Goal: Task Accomplishment & Management: Manage account settings

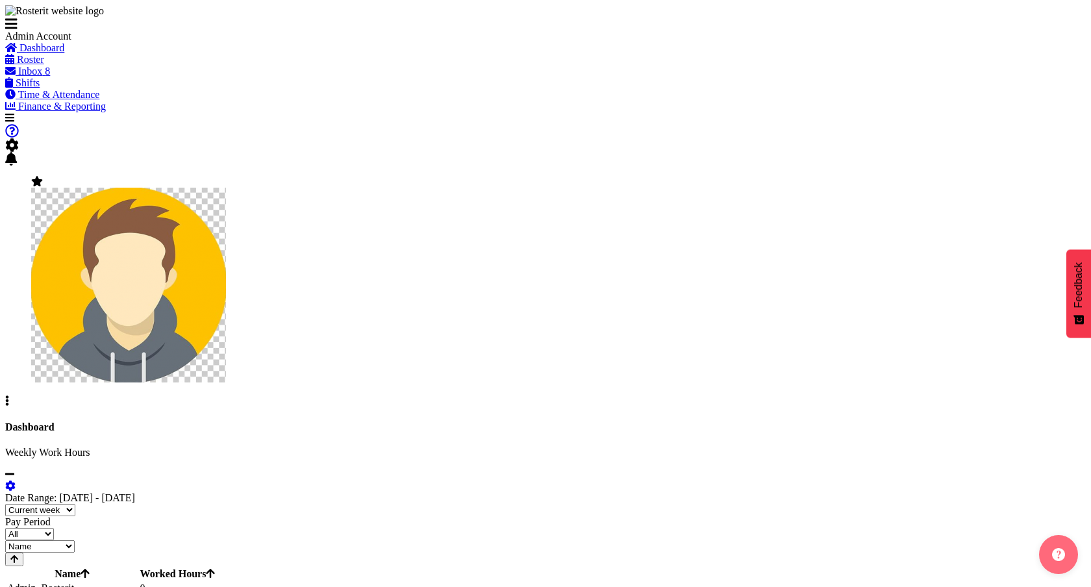
click at [44, 65] on span "Roster" at bounding box center [30, 59] width 27 height 11
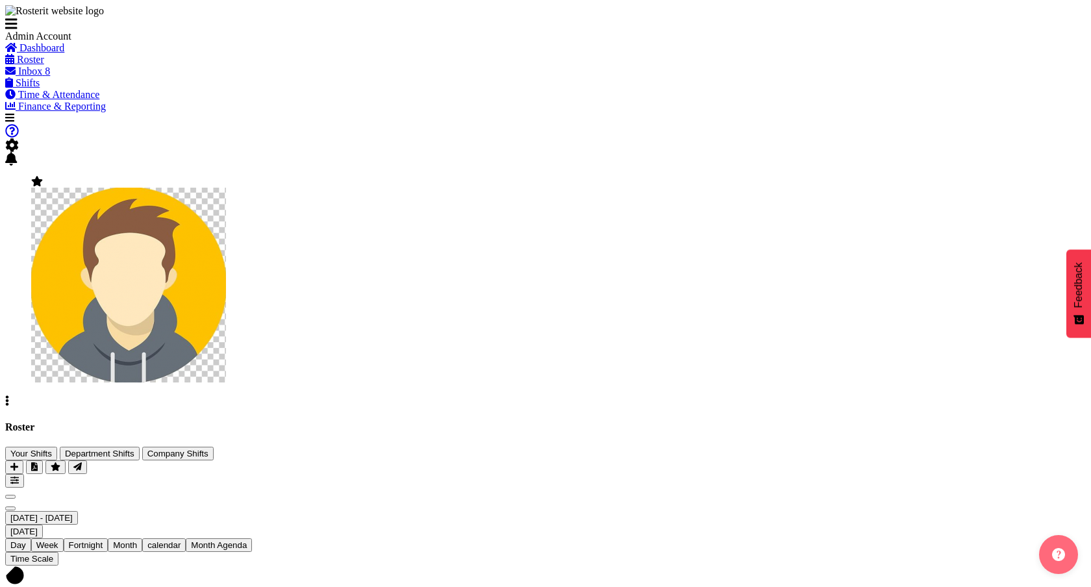
click at [19, 140] on span at bounding box center [12, 145] width 14 height 11
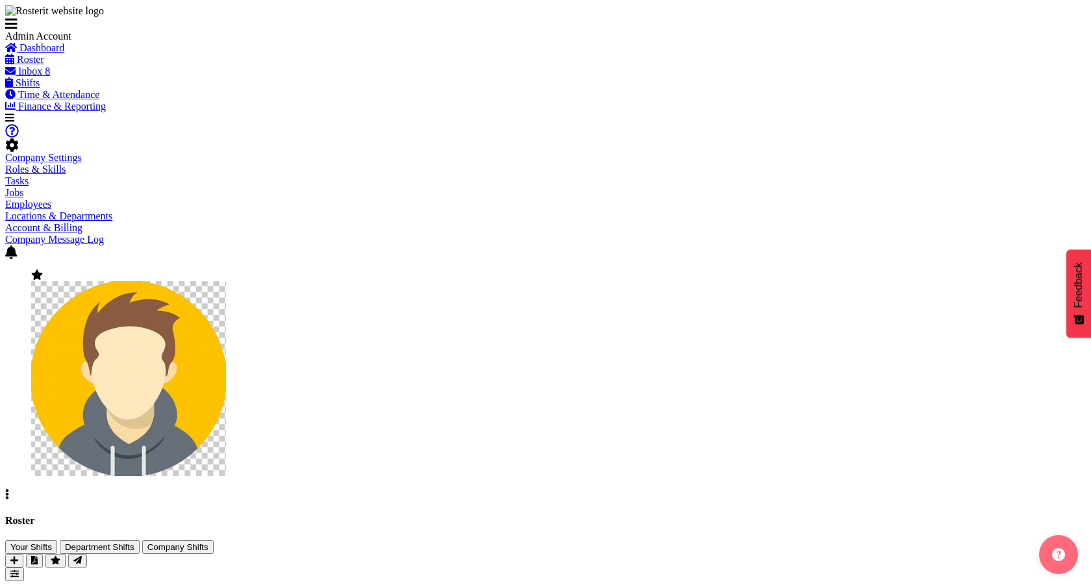
click at [1020, 259] on div at bounding box center [545, 259] width 1081 height 0
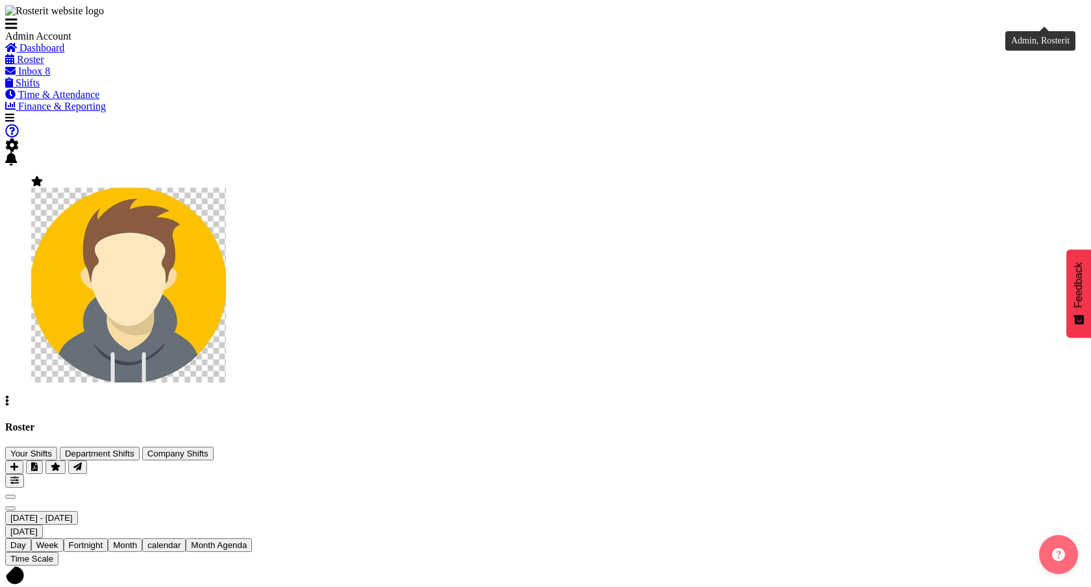
click at [43, 176] on span at bounding box center [37, 181] width 12 height 11
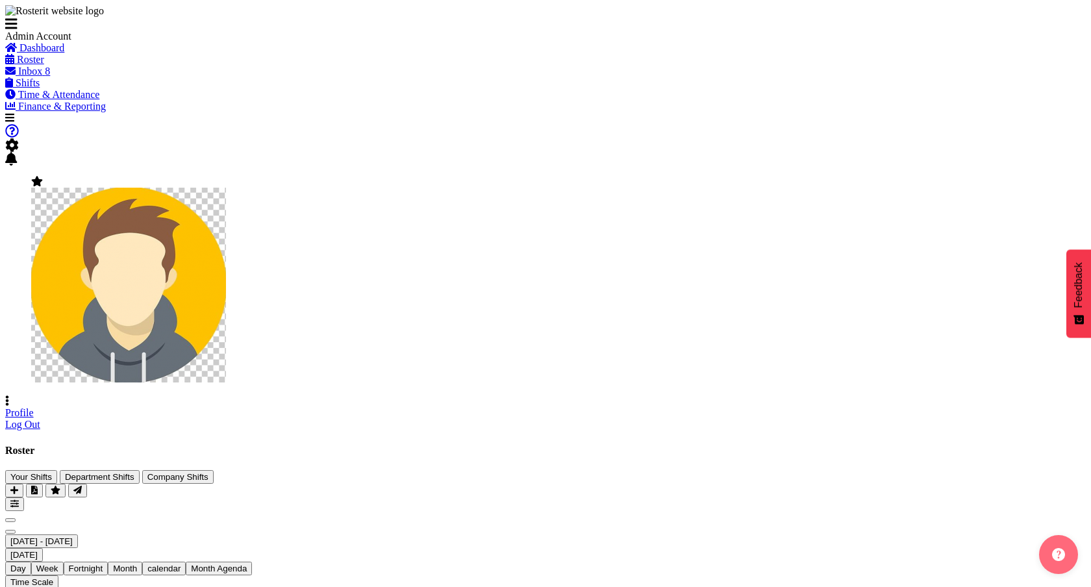
click at [34, 407] on link "Profile" at bounding box center [19, 412] width 29 height 11
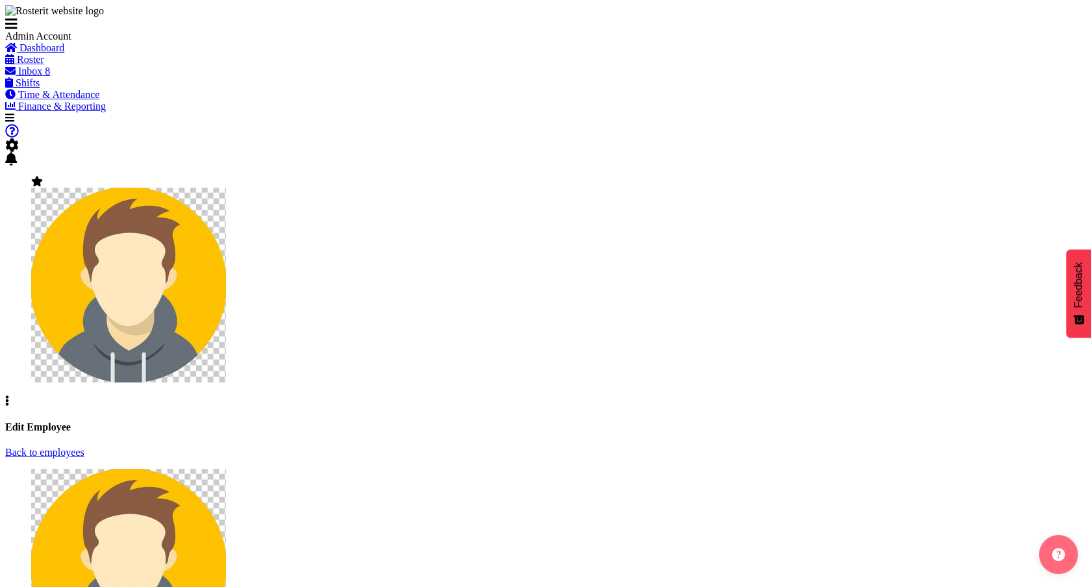
select select
select select "1"
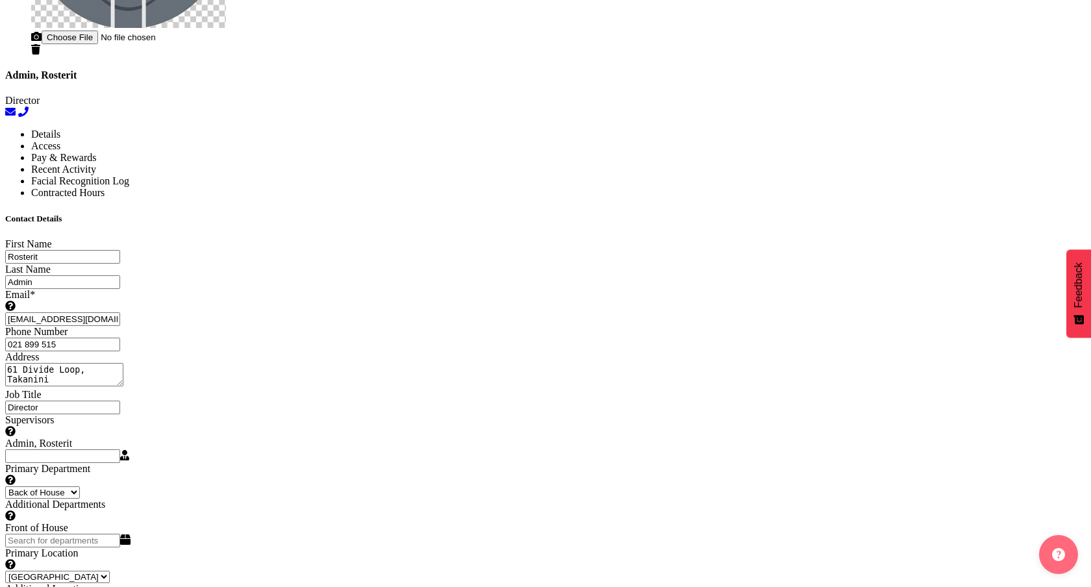
scroll to position [609, 0]
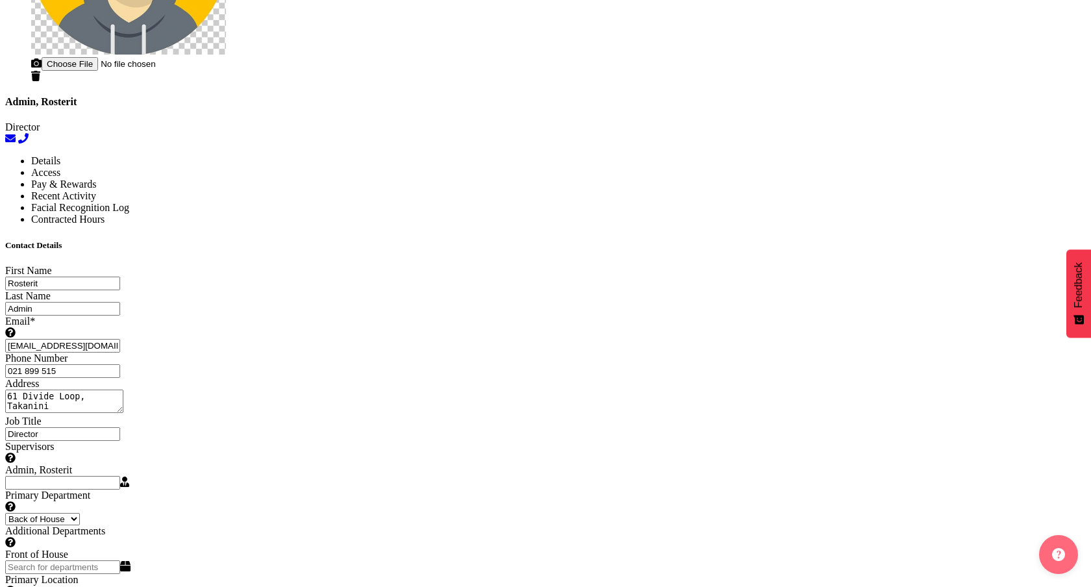
click at [280, 146] on div "Admin, Rosterit Director" at bounding box center [545, 3] width 1081 height 286
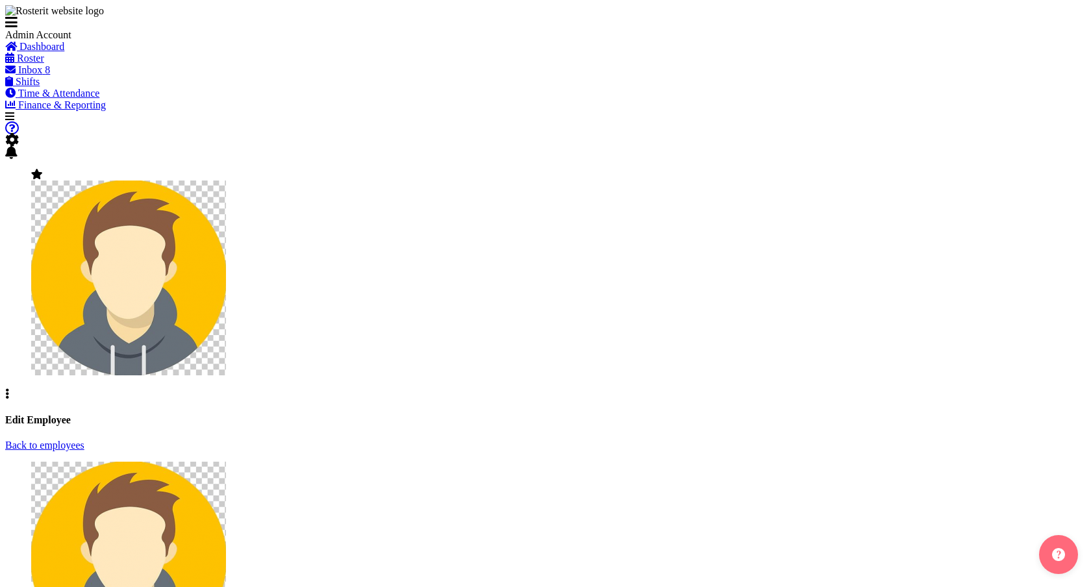
select select "TimelineWeek"
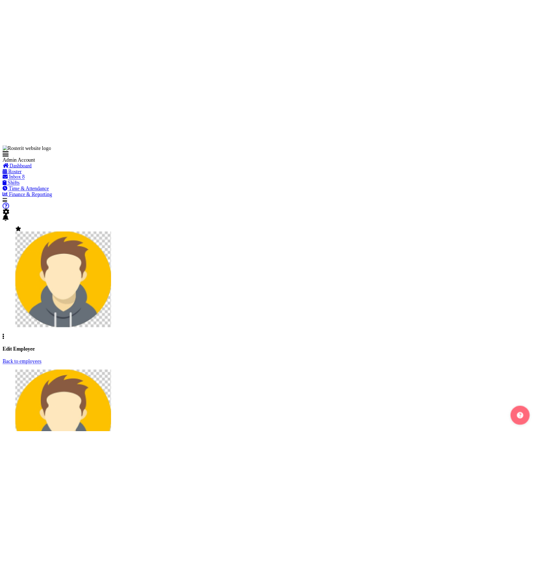
scroll to position [609, 0]
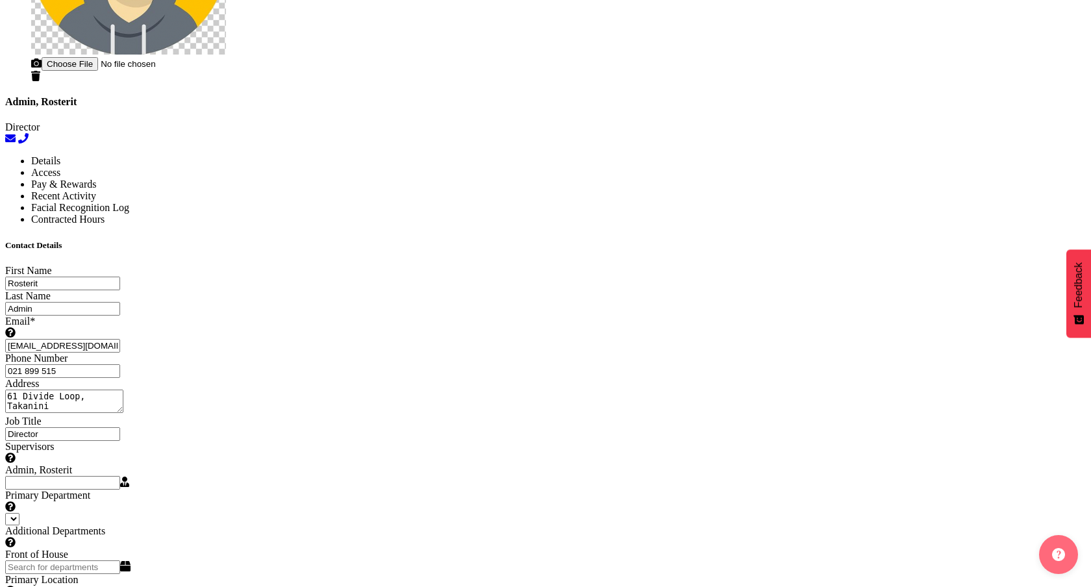
select select
select select "1"
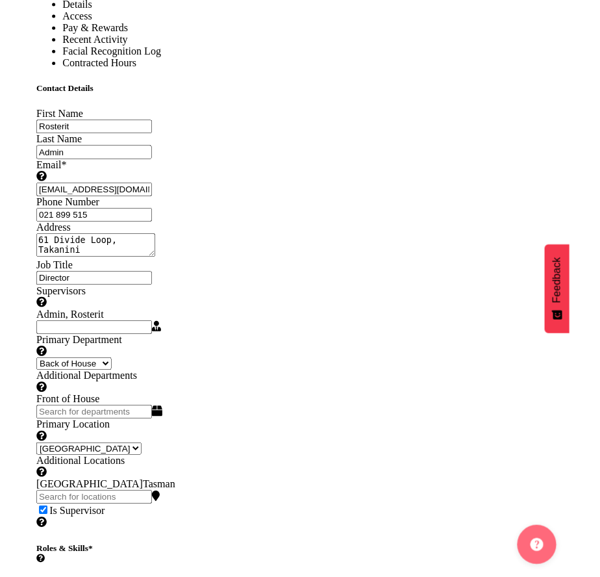
scroll to position [780, 0]
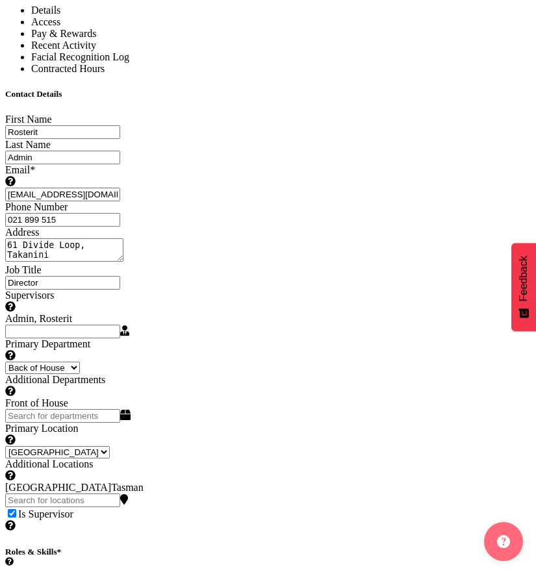
select select "Month"
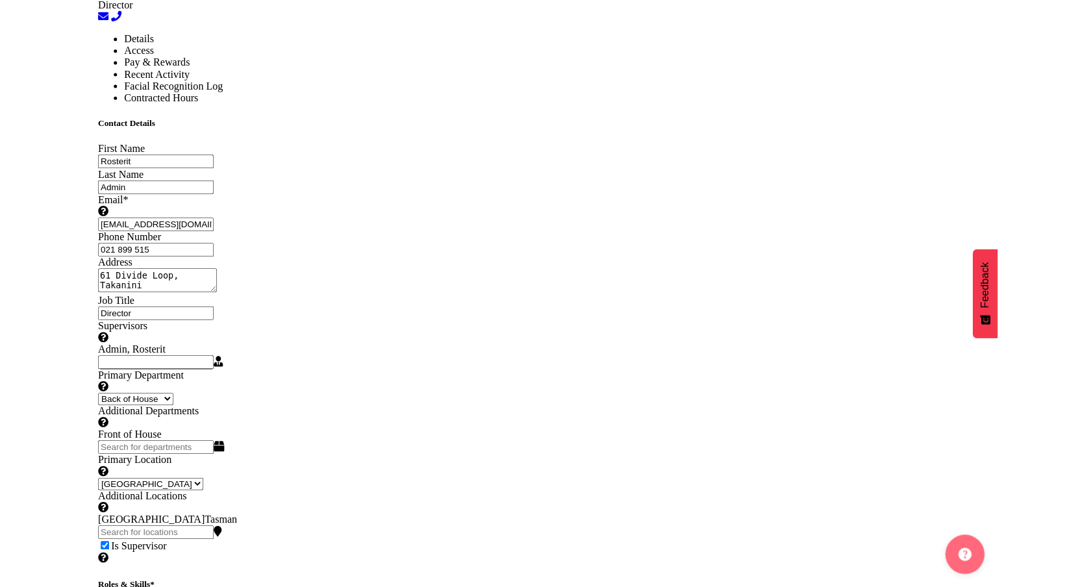
scroll to position [748, 0]
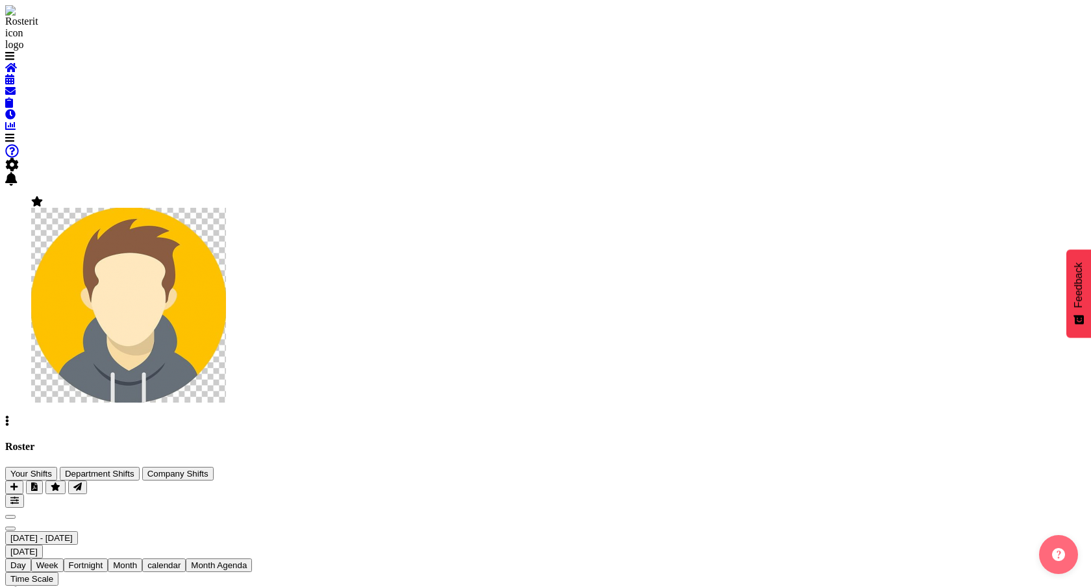
click at [19, 496] on span "button" at bounding box center [14, 501] width 8 height 10
click at [181, 561] on span "calendar" at bounding box center [163, 566] width 33 height 10
click at [137, 561] on span "Month" at bounding box center [125, 566] width 24 height 10
click at [103, 561] on span "Fortnight" at bounding box center [86, 566] width 34 height 10
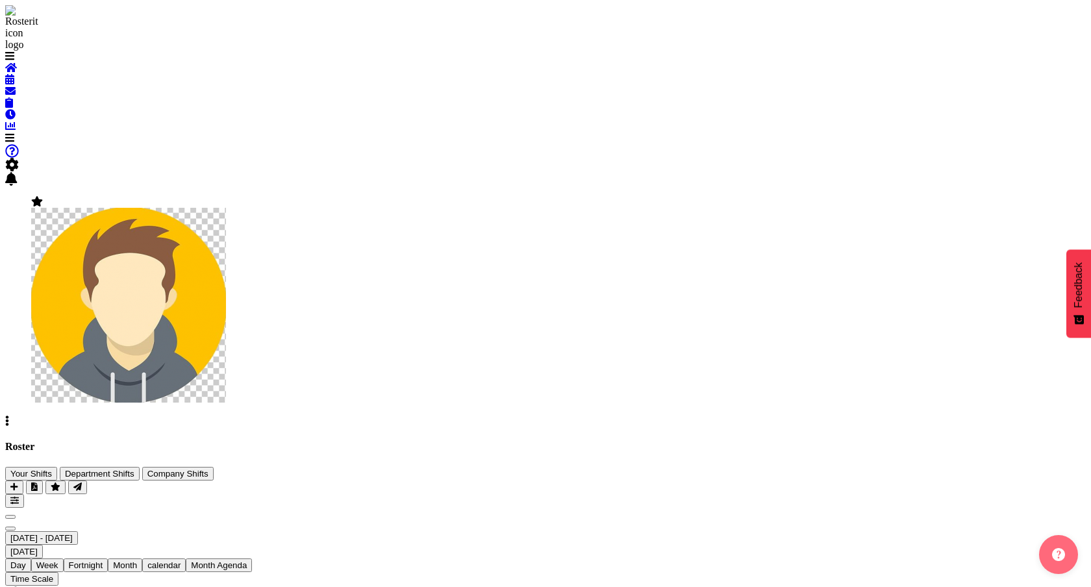
click at [137, 561] on span "Month" at bounding box center [125, 566] width 24 height 10
click at [103, 561] on span "Fortnight" at bounding box center [86, 566] width 34 height 10
click at [58, 561] on span "Week" at bounding box center [47, 566] width 22 height 10
click at [26, 561] on span "Day" at bounding box center [18, 566] width 16 height 10
click at [53, 574] on span "Time Scale" at bounding box center [31, 579] width 43 height 10
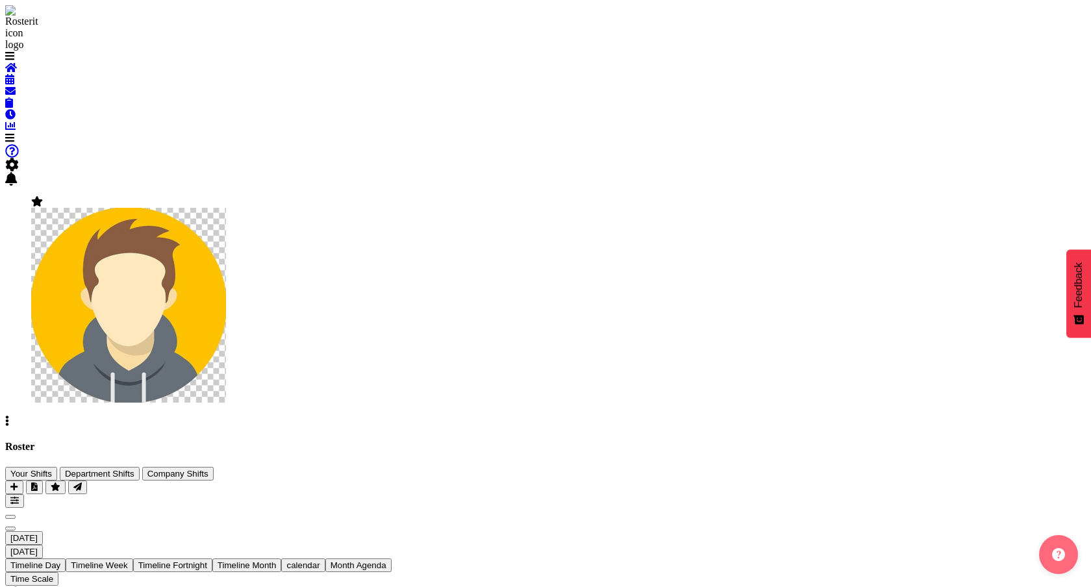
click at [53, 574] on span "Time Scale" at bounding box center [31, 579] width 43 height 10
click at [58, 561] on span "Week" at bounding box center [47, 566] width 22 height 10
click at [26, 561] on span "Day" at bounding box center [18, 566] width 16 height 10
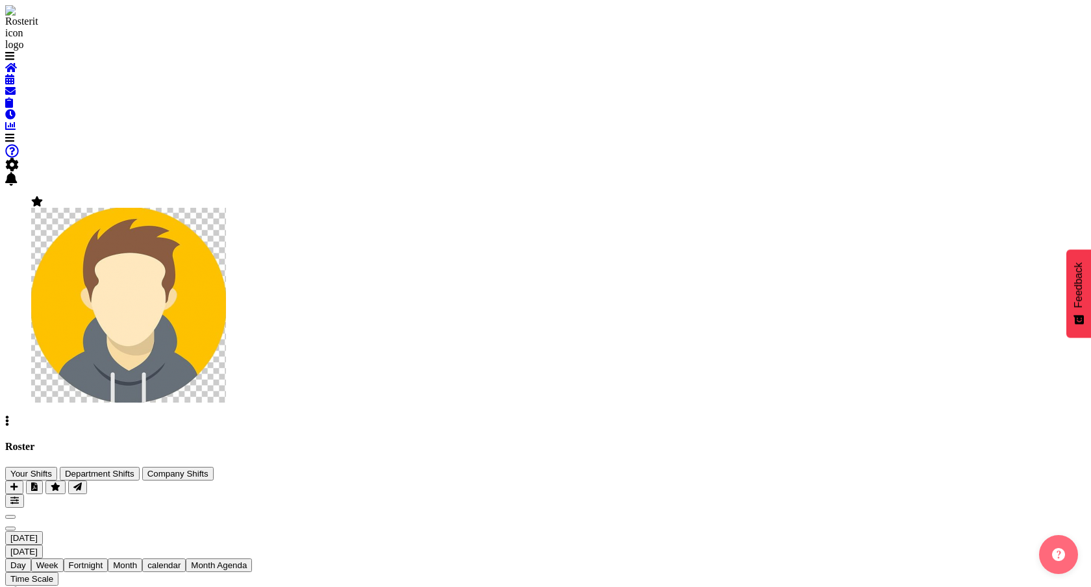
click at [58, 561] on span "Week" at bounding box center [47, 566] width 22 height 10
click at [226, 208] on img at bounding box center [128, 305] width 195 height 195
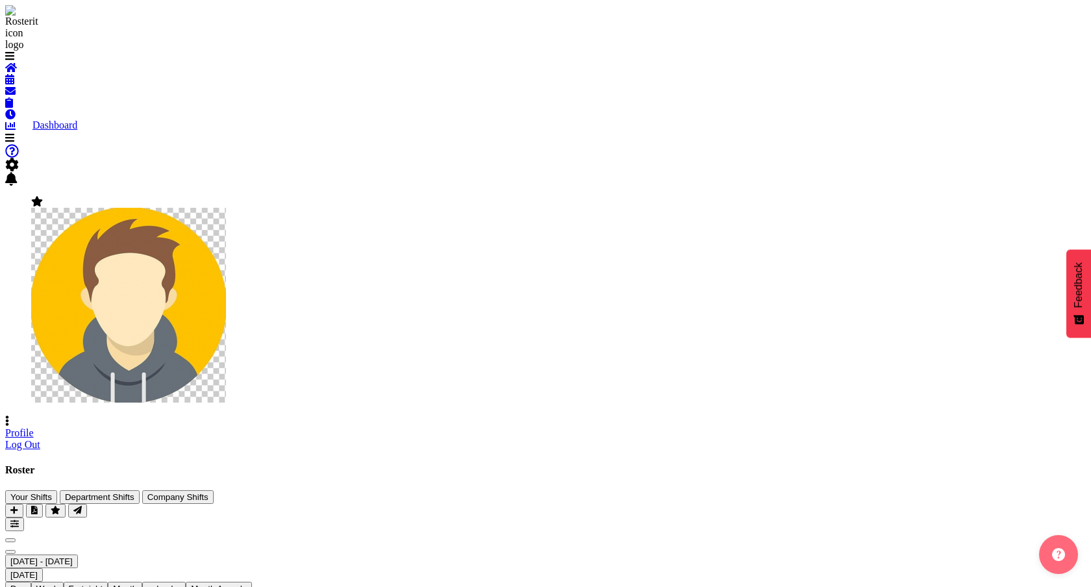
click at [34, 427] on link "Profile" at bounding box center [19, 432] width 29 height 11
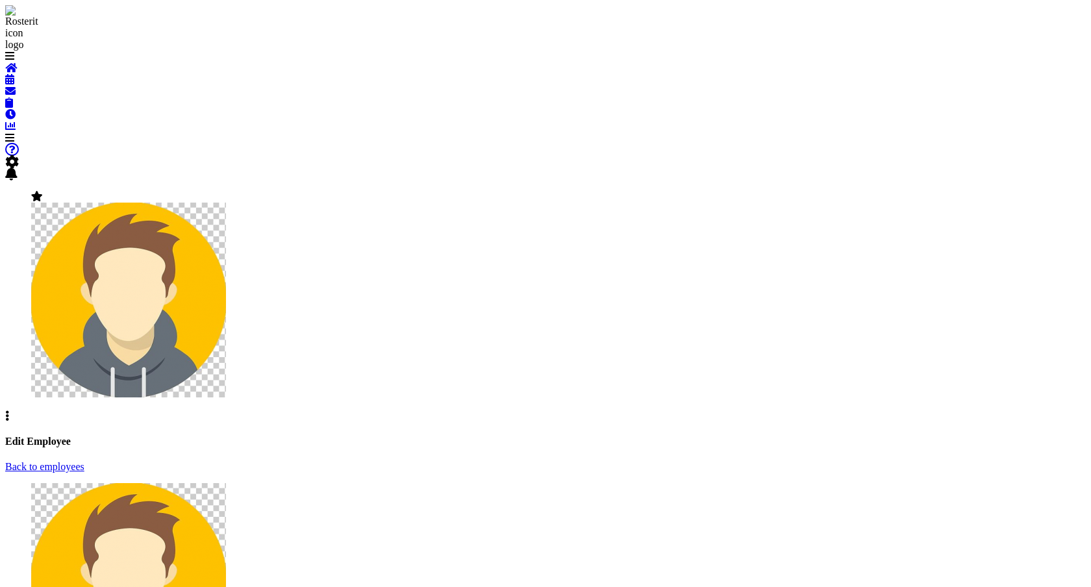
select select "TimelineWeek"
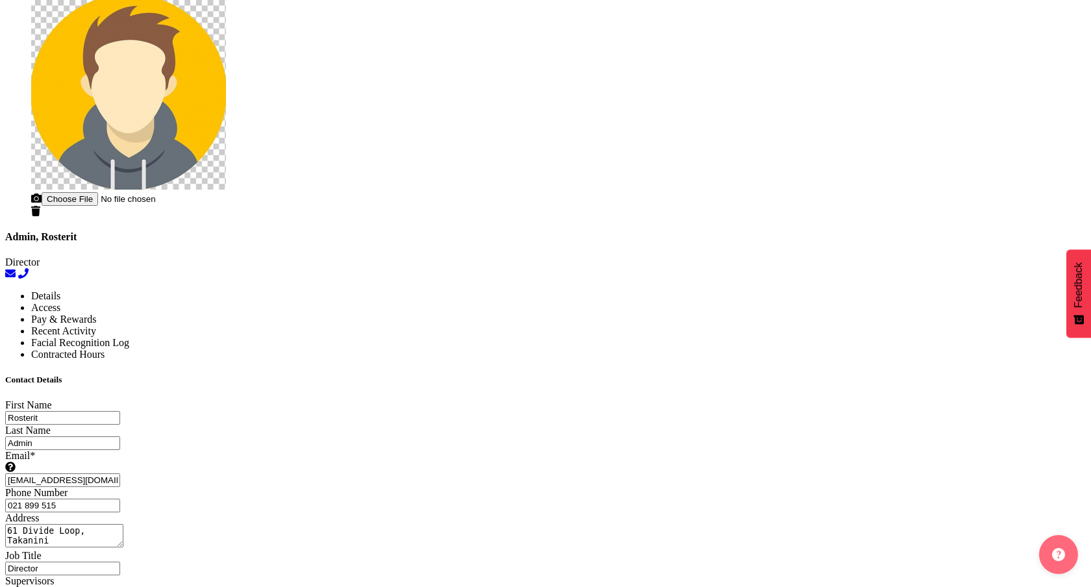
scroll to position [597, 0]
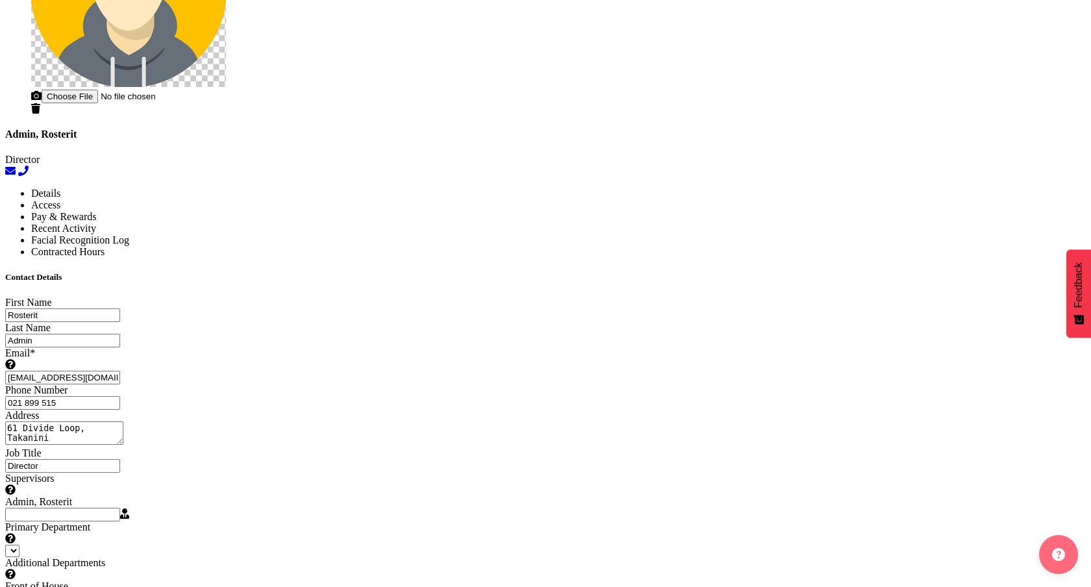
select select
select select "1"
select select "Month"
